Goal: Find specific page/section: Locate a particular part of the current website

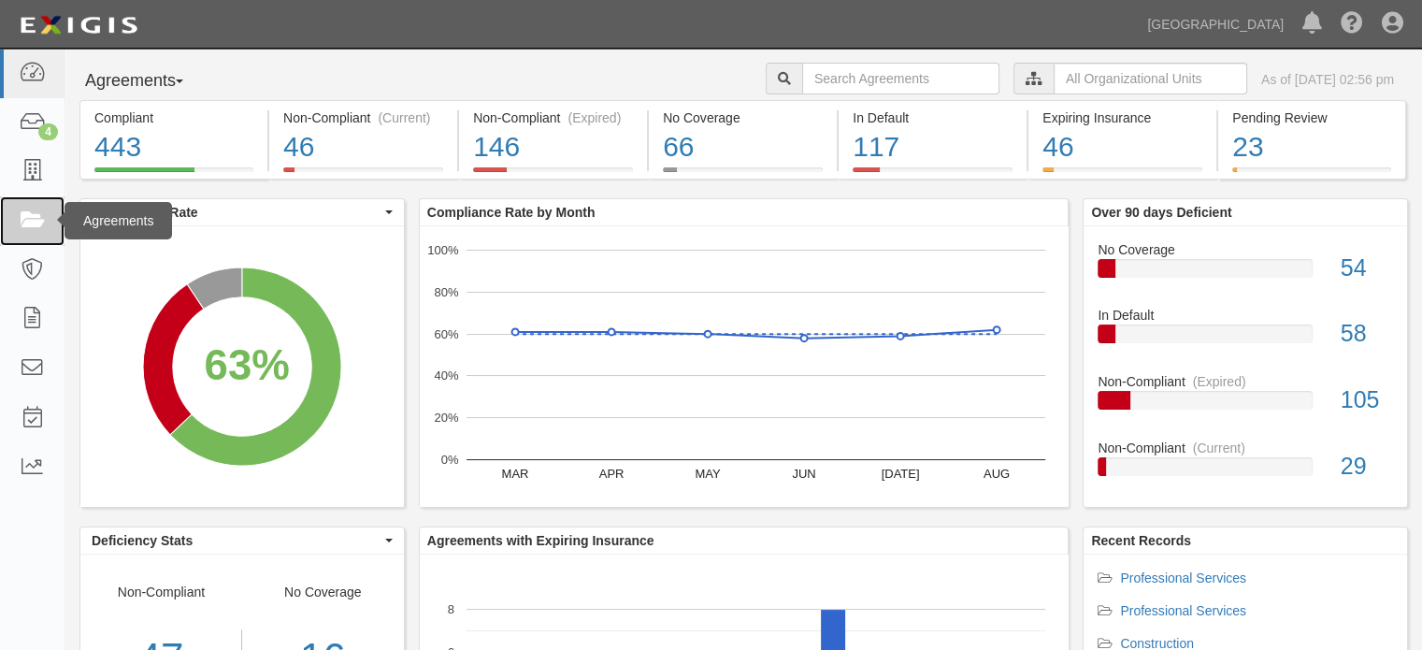
click at [20, 208] on link at bounding box center [32, 221] width 64 height 50
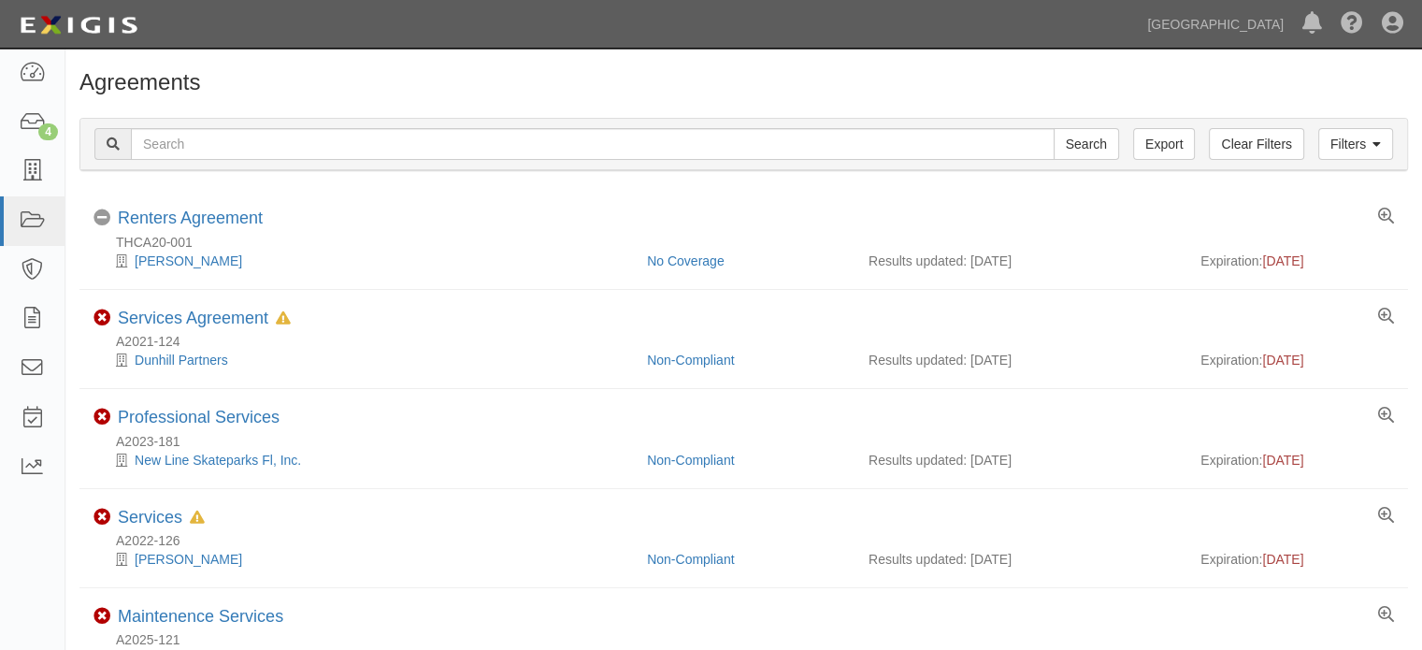
click at [419, 122] on div "Filters Clear Filters Export Search Filters" at bounding box center [743, 144] width 1326 height 51
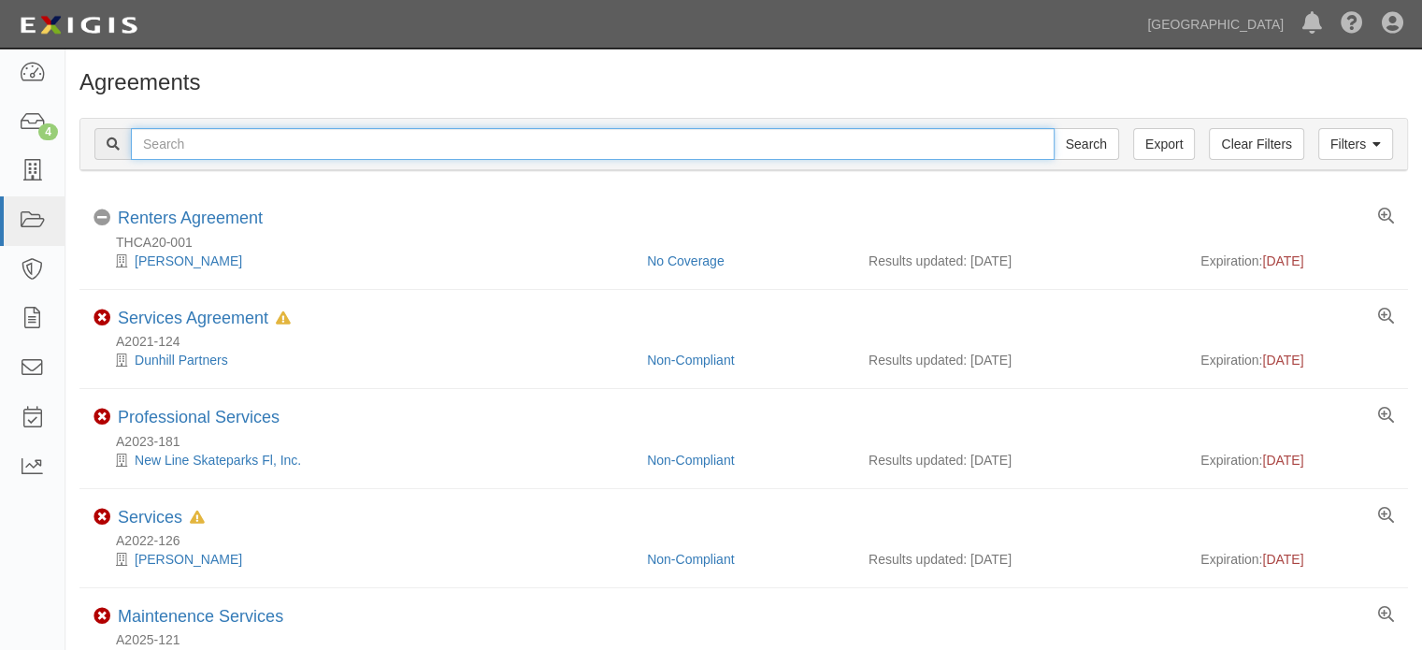
click at [422, 145] on input "text" at bounding box center [593, 144] width 924 height 32
type input "A2024-174"
click at [1053, 128] on input "Search" at bounding box center [1085, 144] width 65 height 32
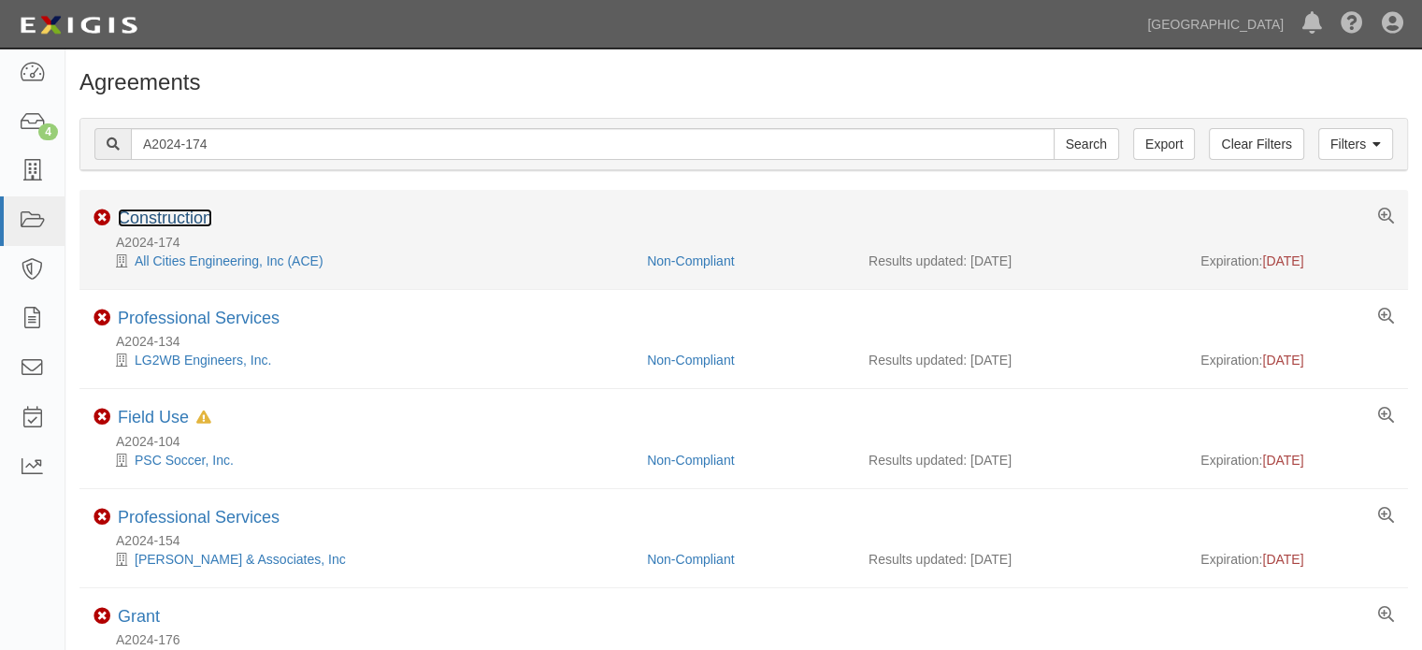
click at [195, 212] on link "Construction" at bounding box center [165, 217] width 94 height 19
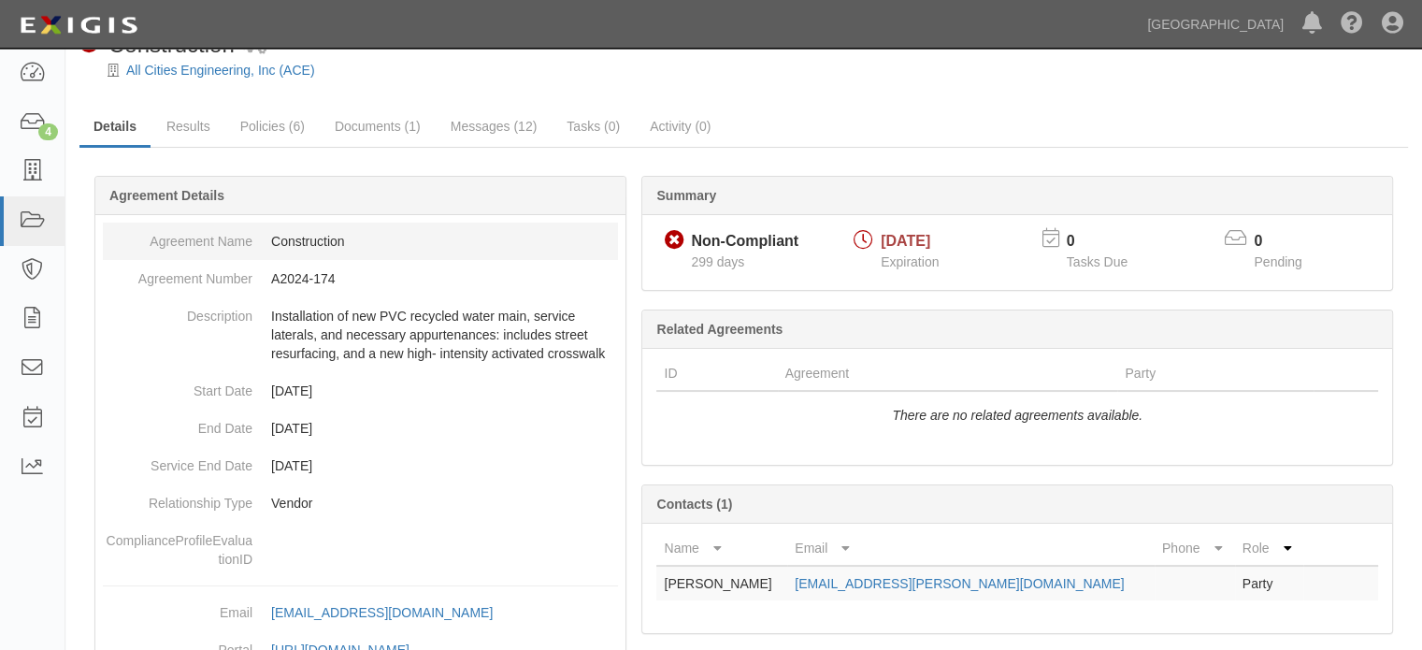
scroll to position [37, 0]
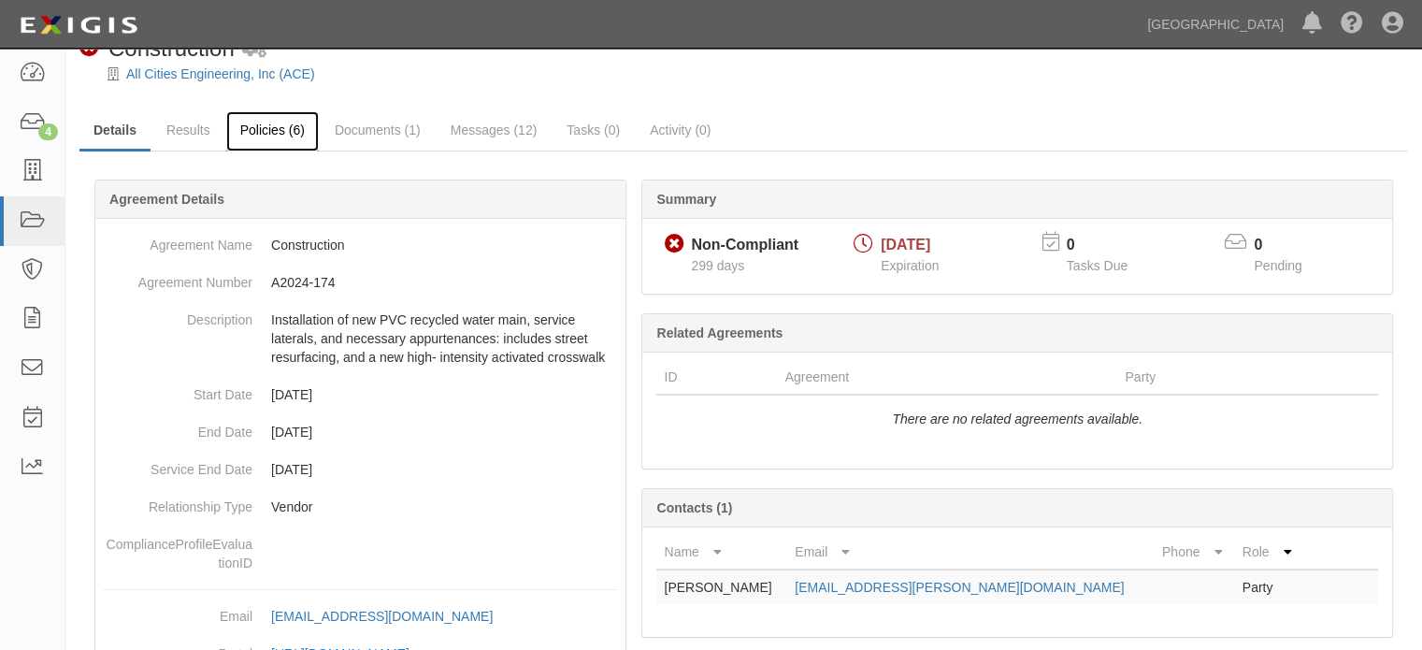
click at [250, 131] on link "Policies (6)" at bounding box center [272, 131] width 93 height 40
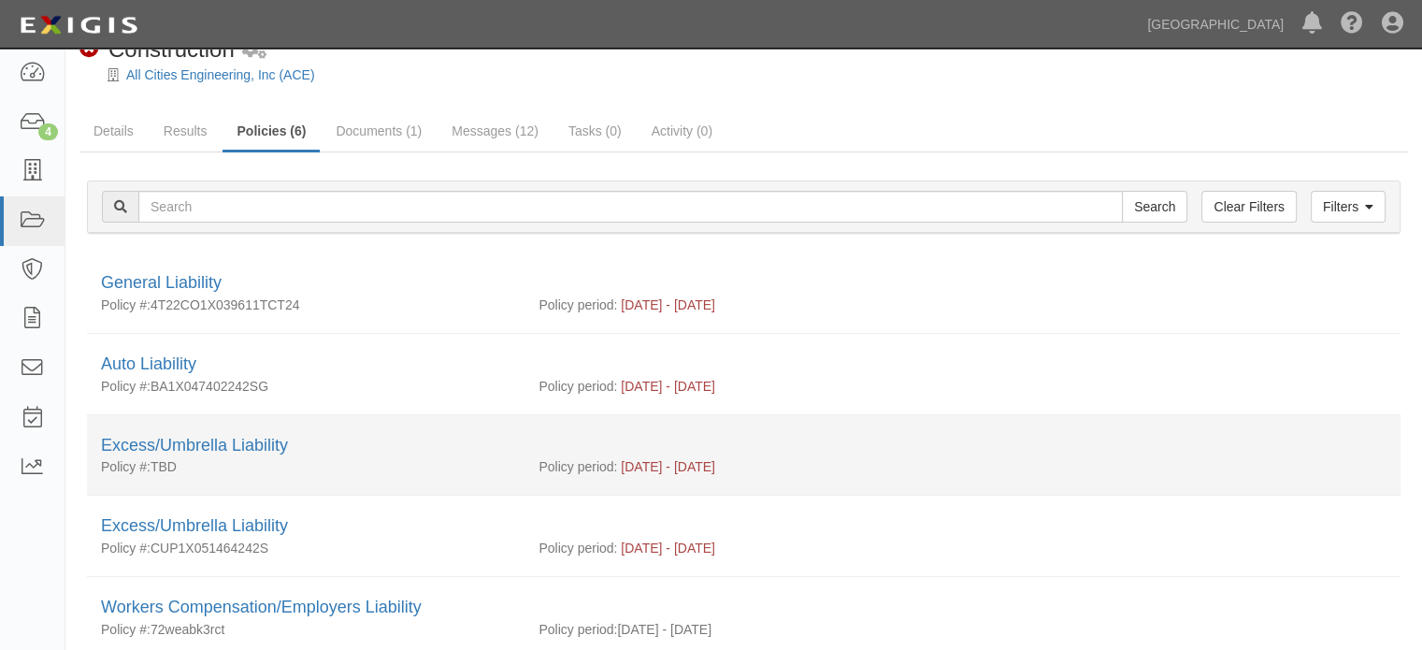
scroll to position [34, 0]
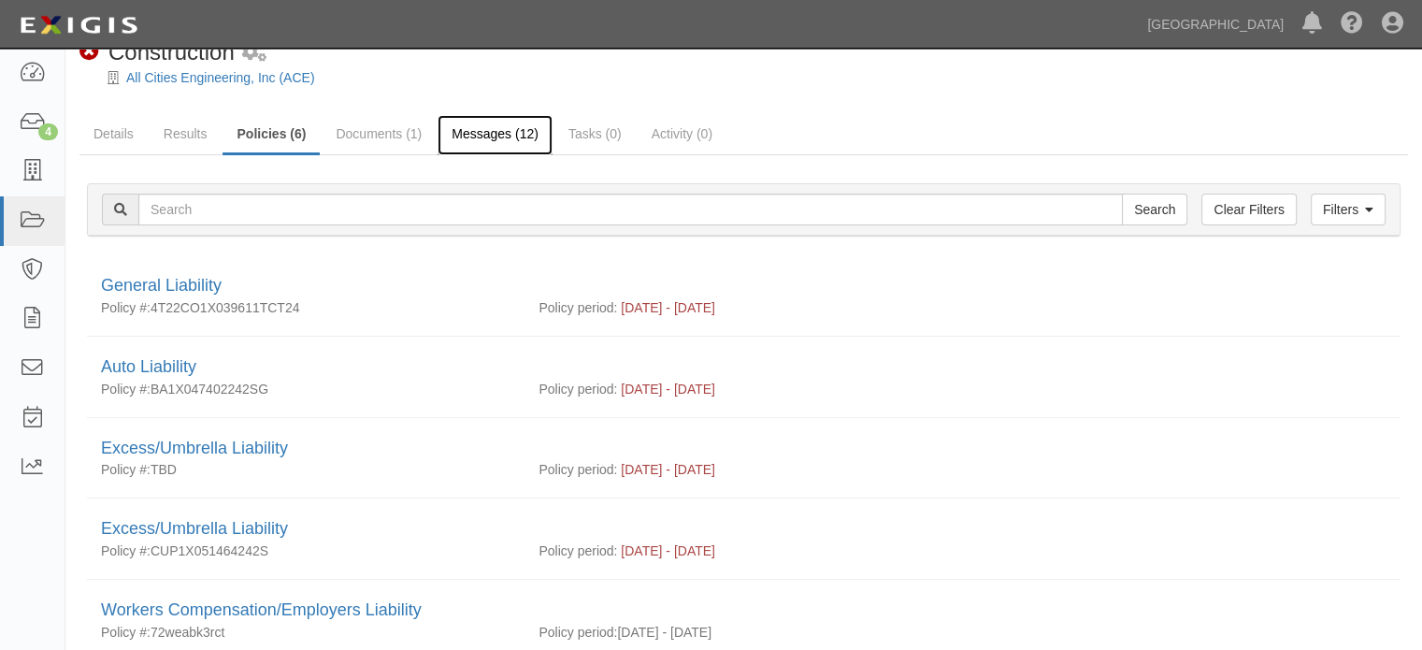
click at [446, 130] on link "Messages (12)" at bounding box center [494, 135] width 115 height 40
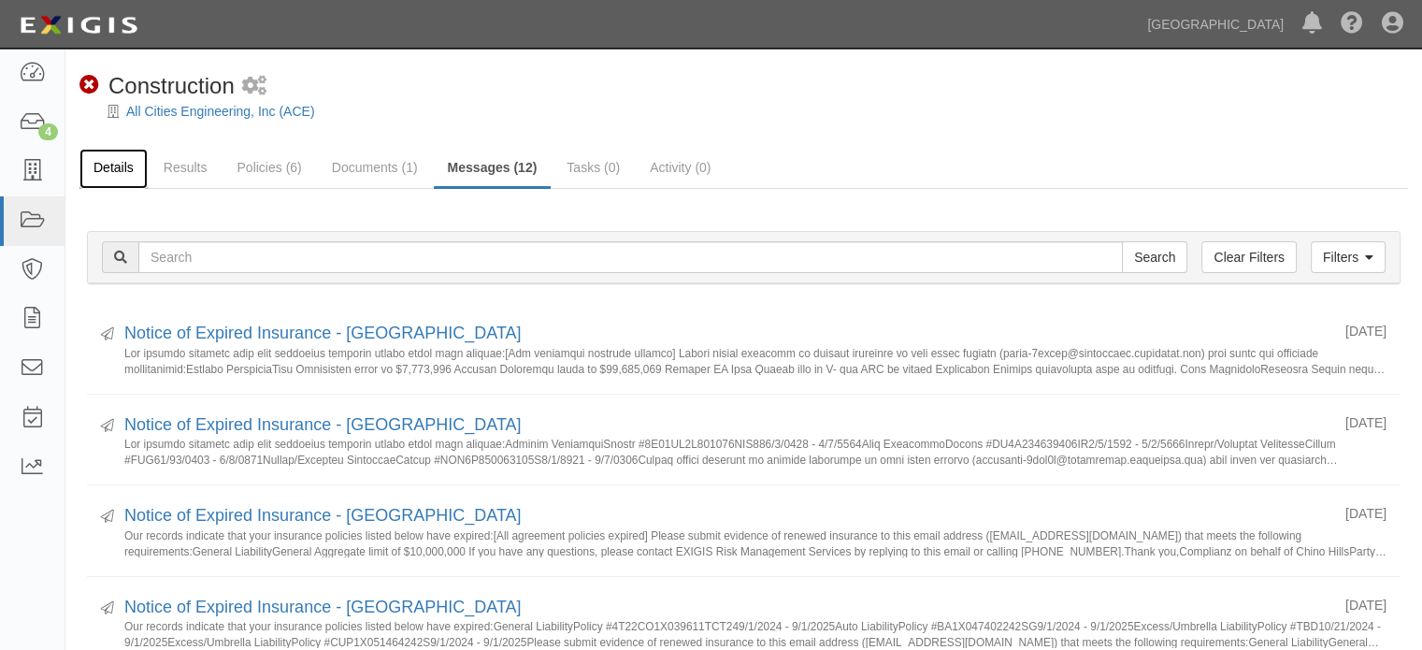
click at [131, 167] on link "Details" at bounding box center [113, 169] width 68 height 40
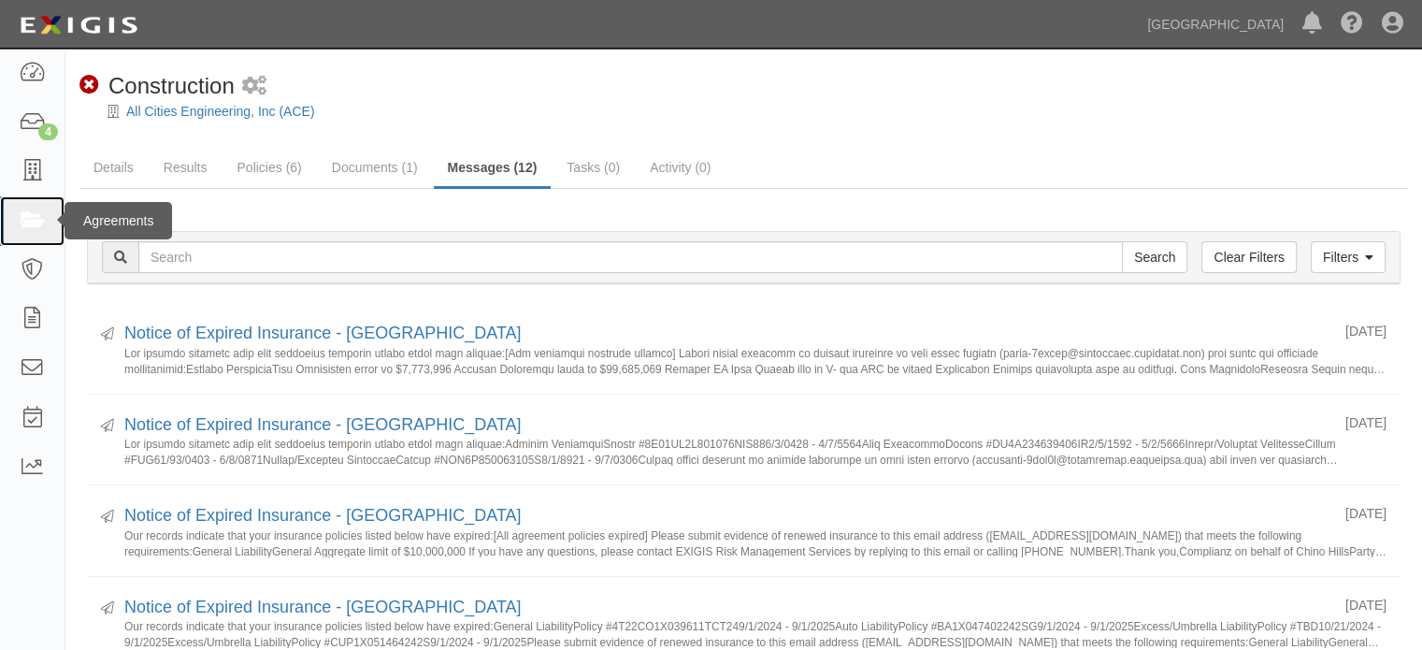
click at [47, 213] on link at bounding box center [32, 221] width 64 height 50
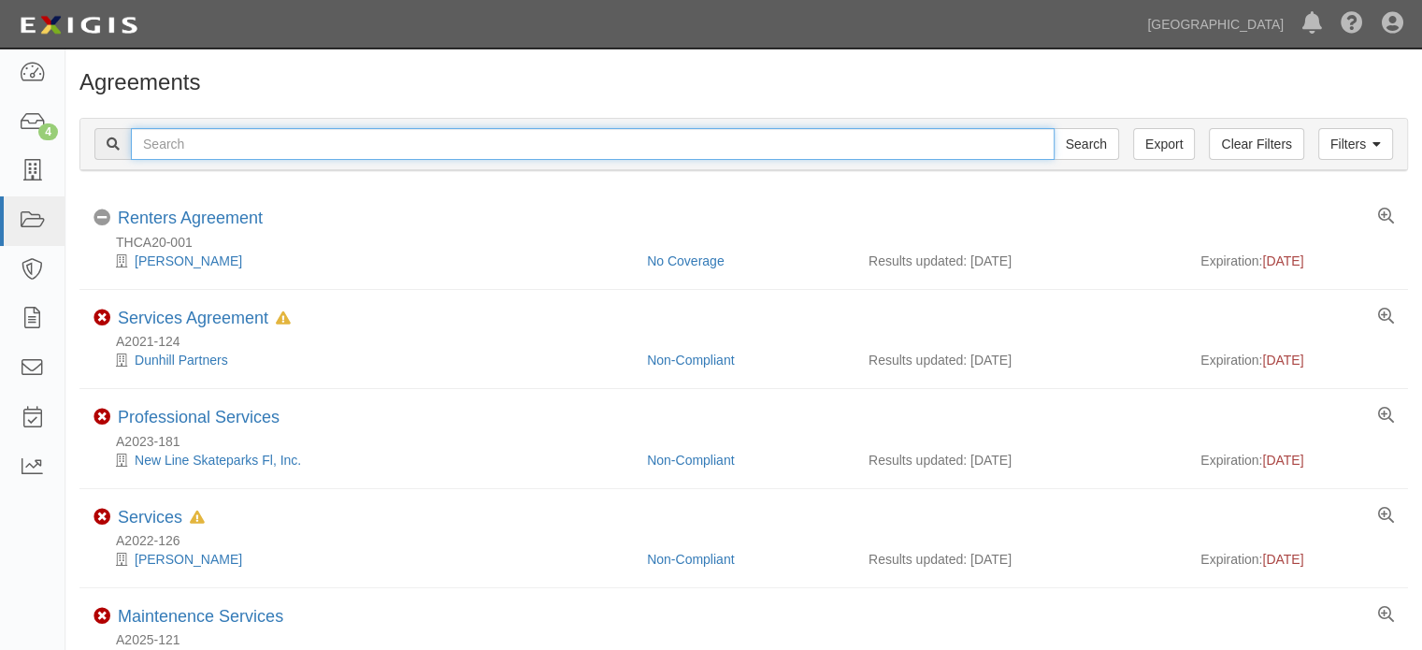
click at [473, 145] on input "text" at bounding box center [593, 144] width 924 height 32
type input "A2025-109"
click at [1053, 128] on input "Search" at bounding box center [1085, 144] width 65 height 32
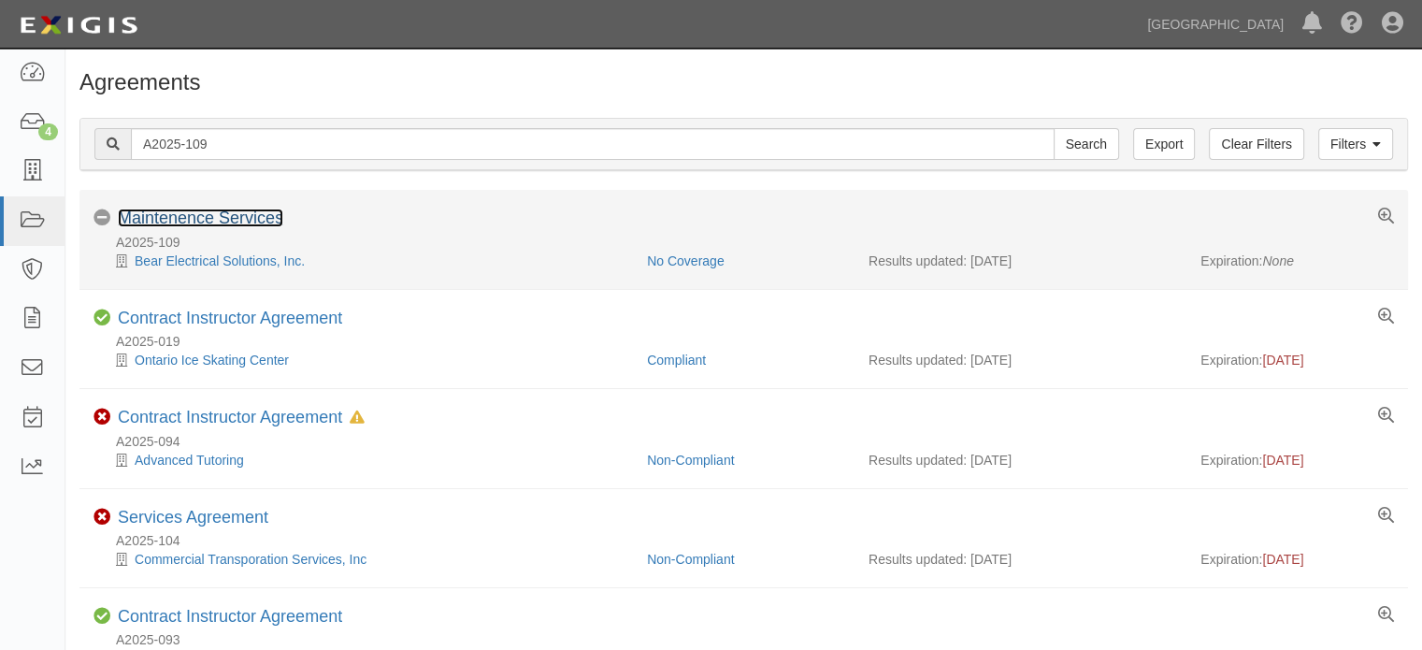
click at [209, 222] on link "Maintenence Services" at bounding box center [200, 217] width 165 height 19
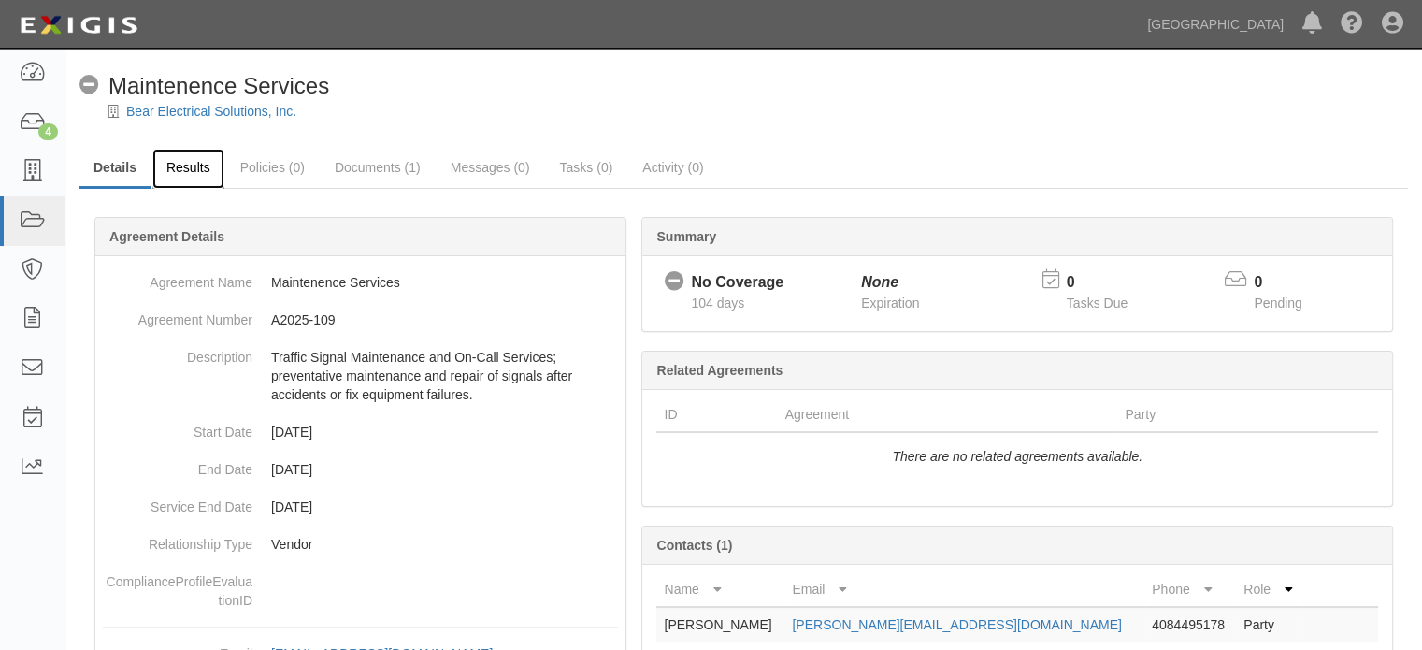
click at [187, 174] on link "Results" at bounding box center [188, 169] width 72 height 40
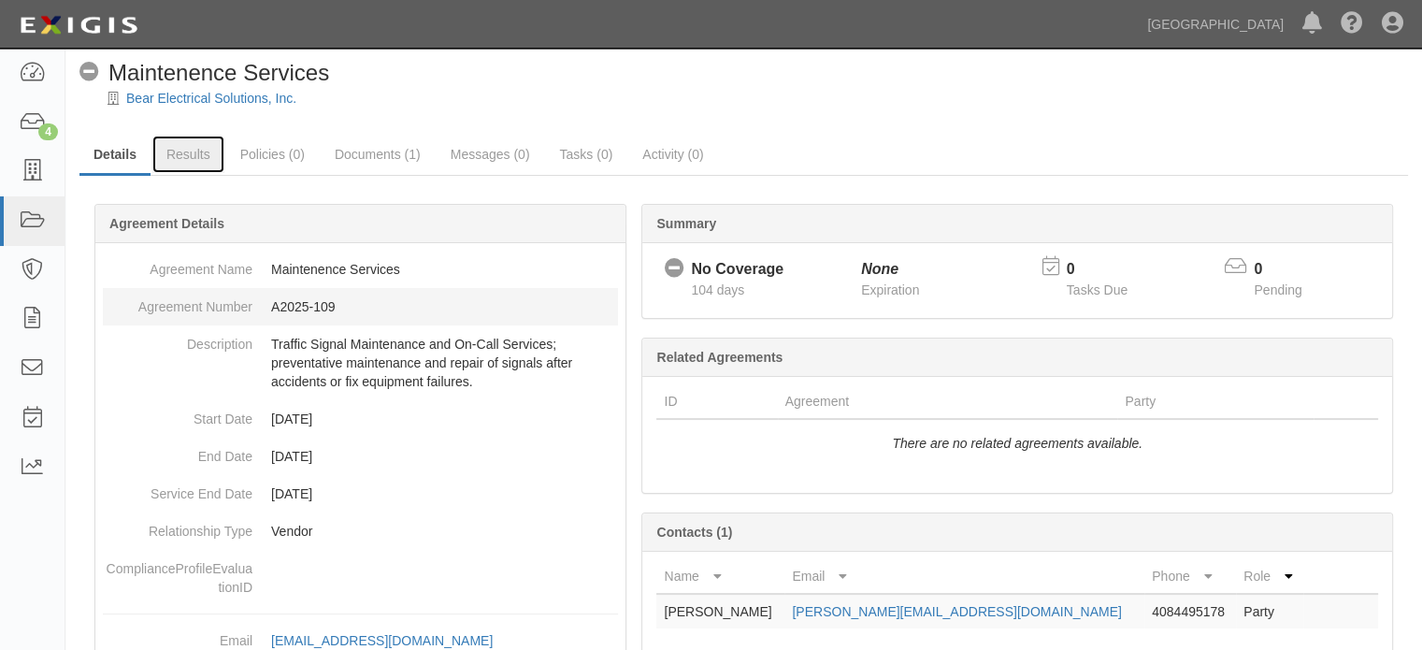
scroll to position [75, 0]
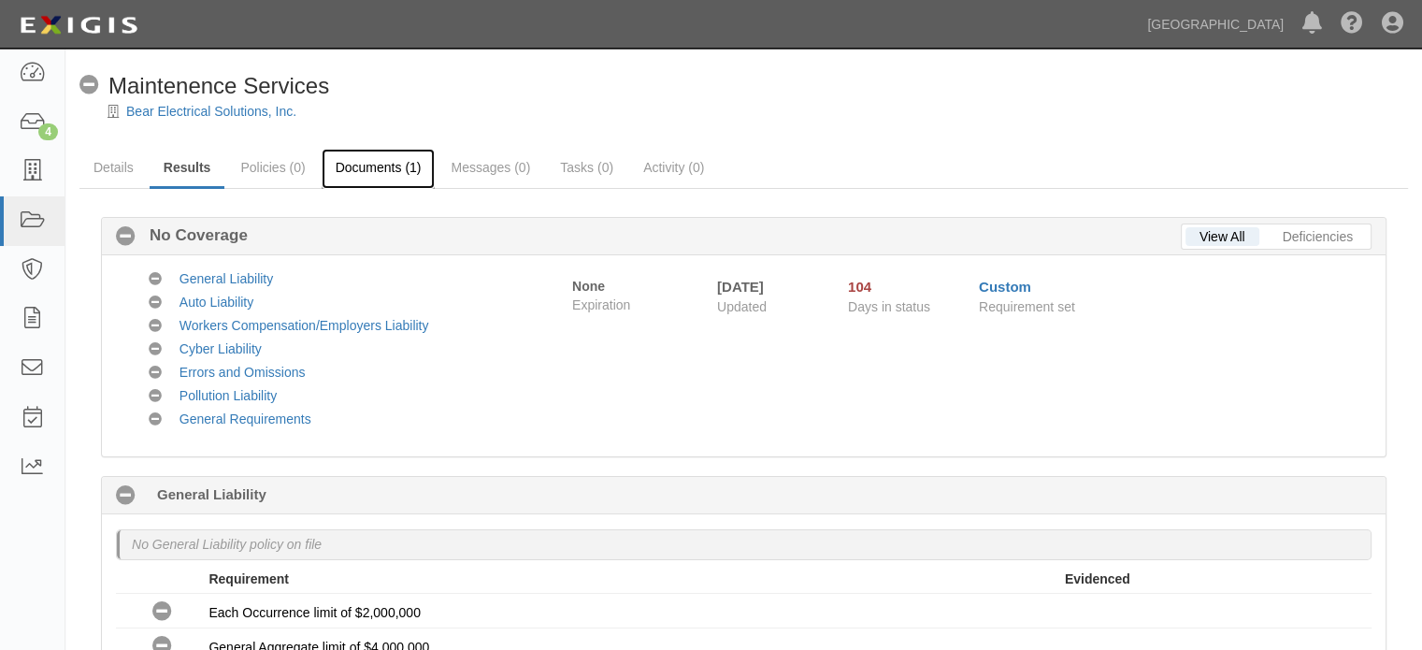
click at [366, 163] on link "Documents (1)" at bounding box center [379, 169] width 114 height 40
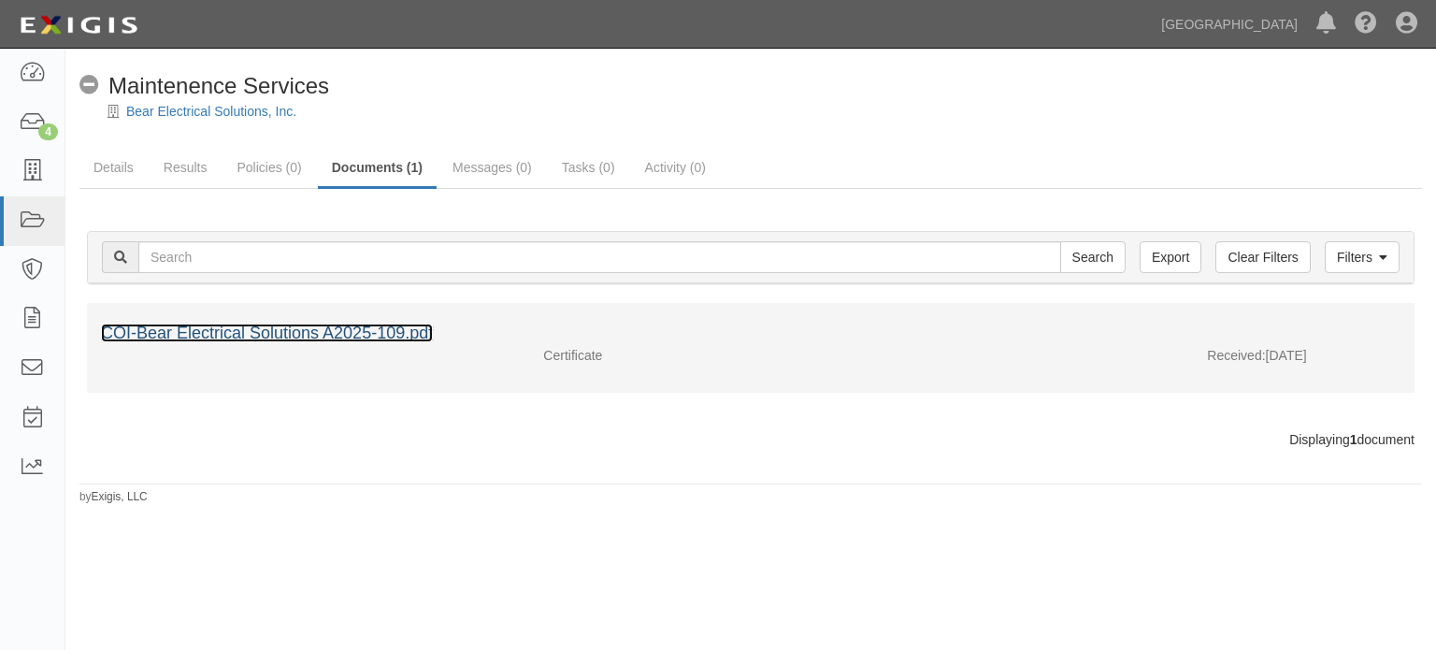
click at [400, 328] on link "COI-Bear Electrical Solutions A2025-109.pdf" at bounding box center [267, 332] width 332 height 19
